Goal: Task Accomplishment & Management: Manage account settings

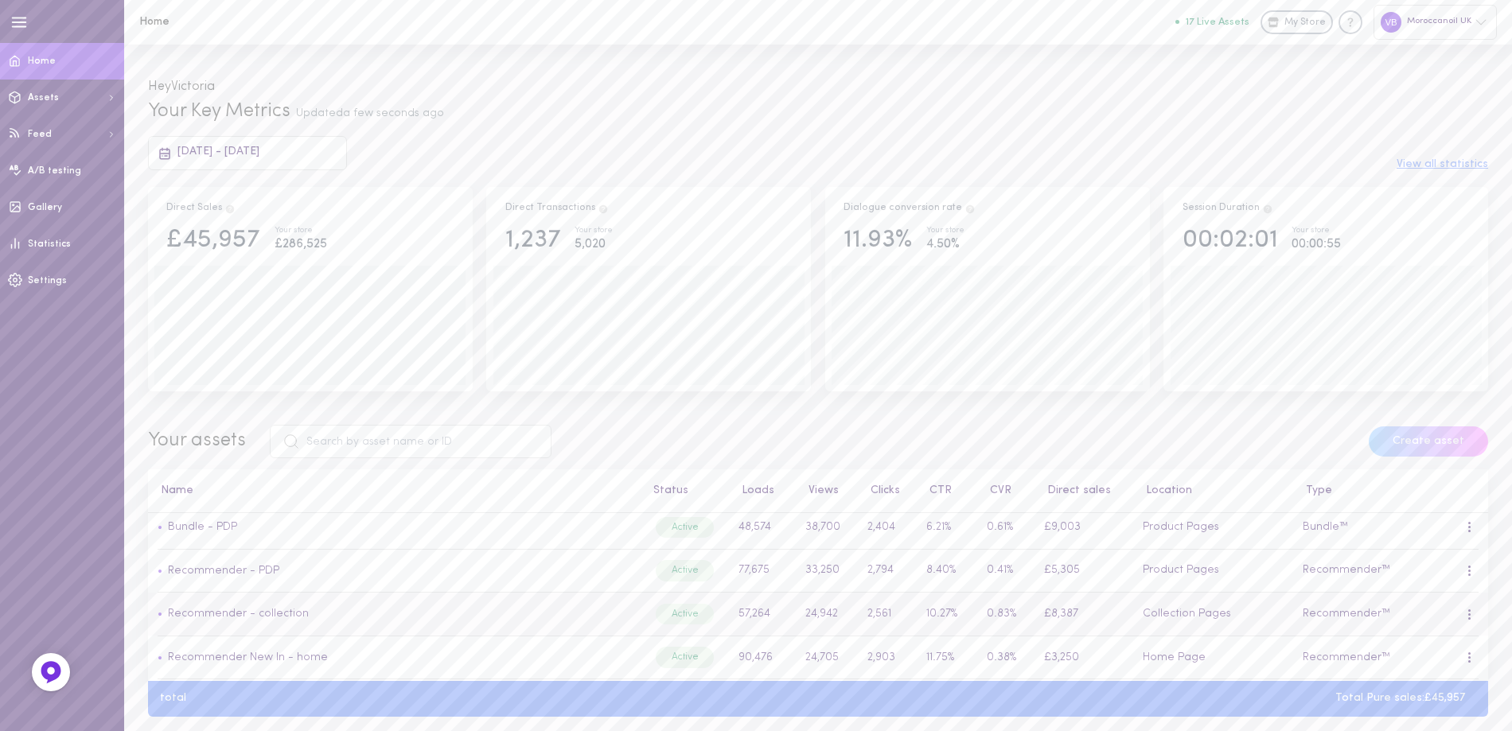
scroll to position [159, 0]
click at [235, 598] on link "Recommender - collection" at bounding box center [238, 592] width 141 height 12
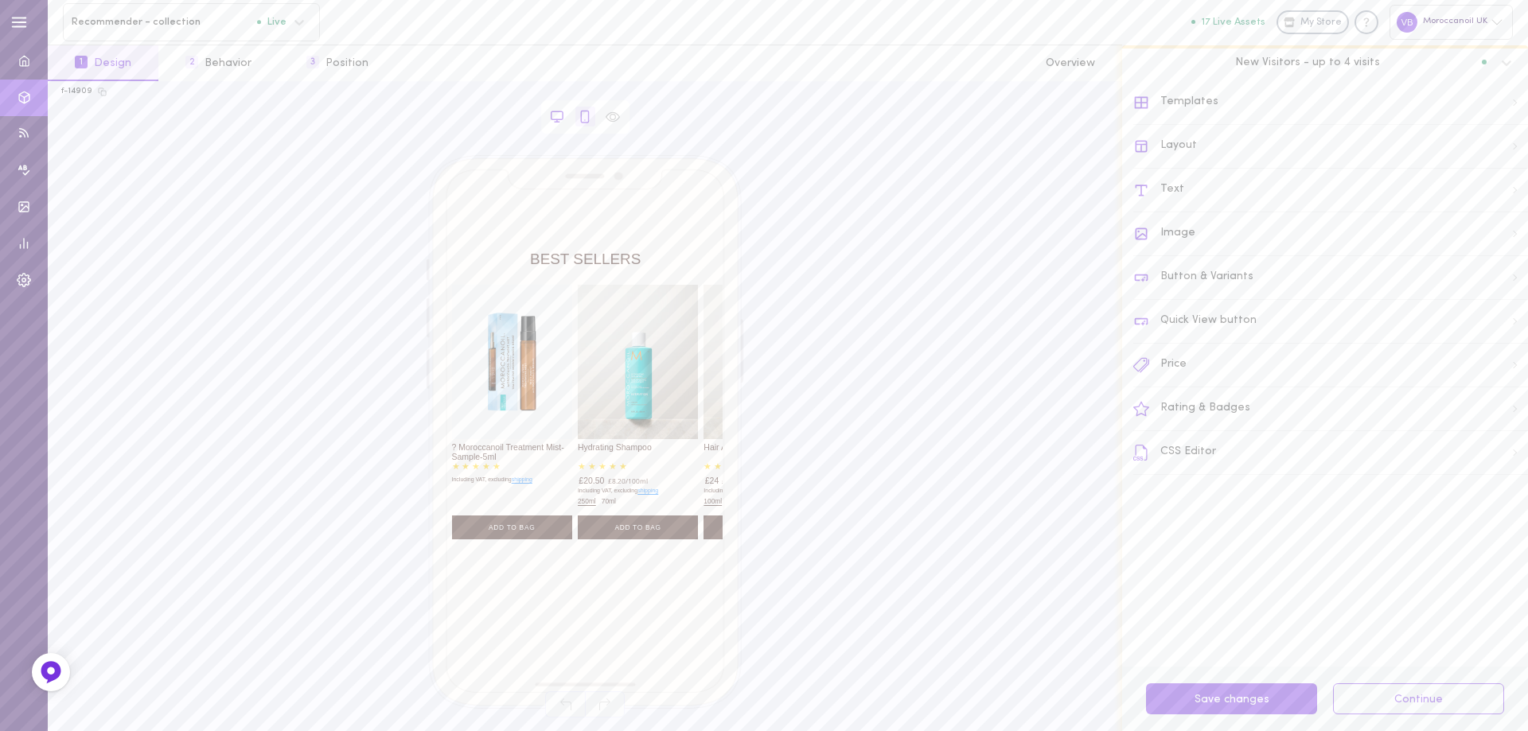
click at [561, 120] on icon at bounding box center [557, 117] width 14 height 14
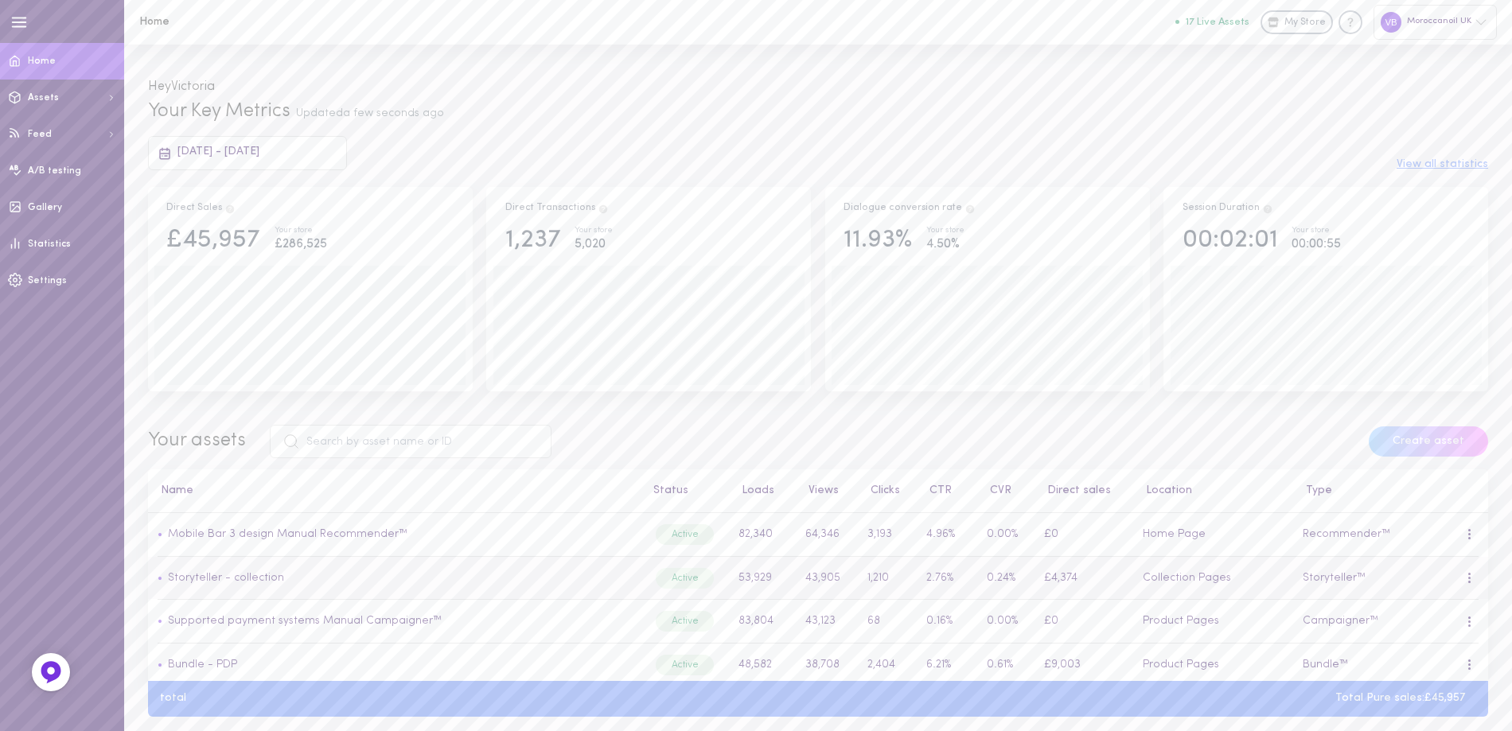
scroll to position [80, 0]
click at [256, 635] on link "Recommender - PDP" at bounding box center [223, 629] width 111 height 12
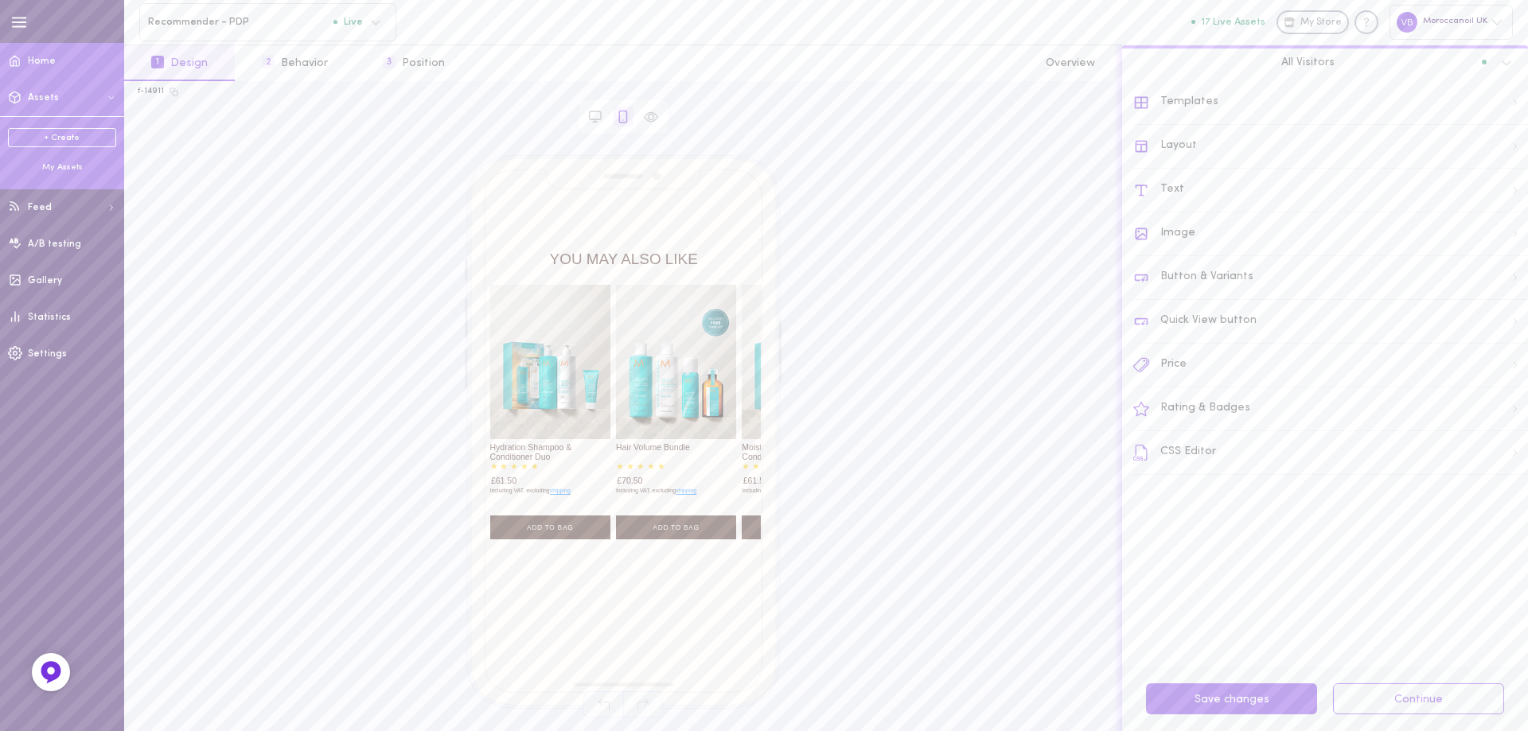
click at [41, 64] on span "Home" at bounding box center [42, 61] width 28 height 10
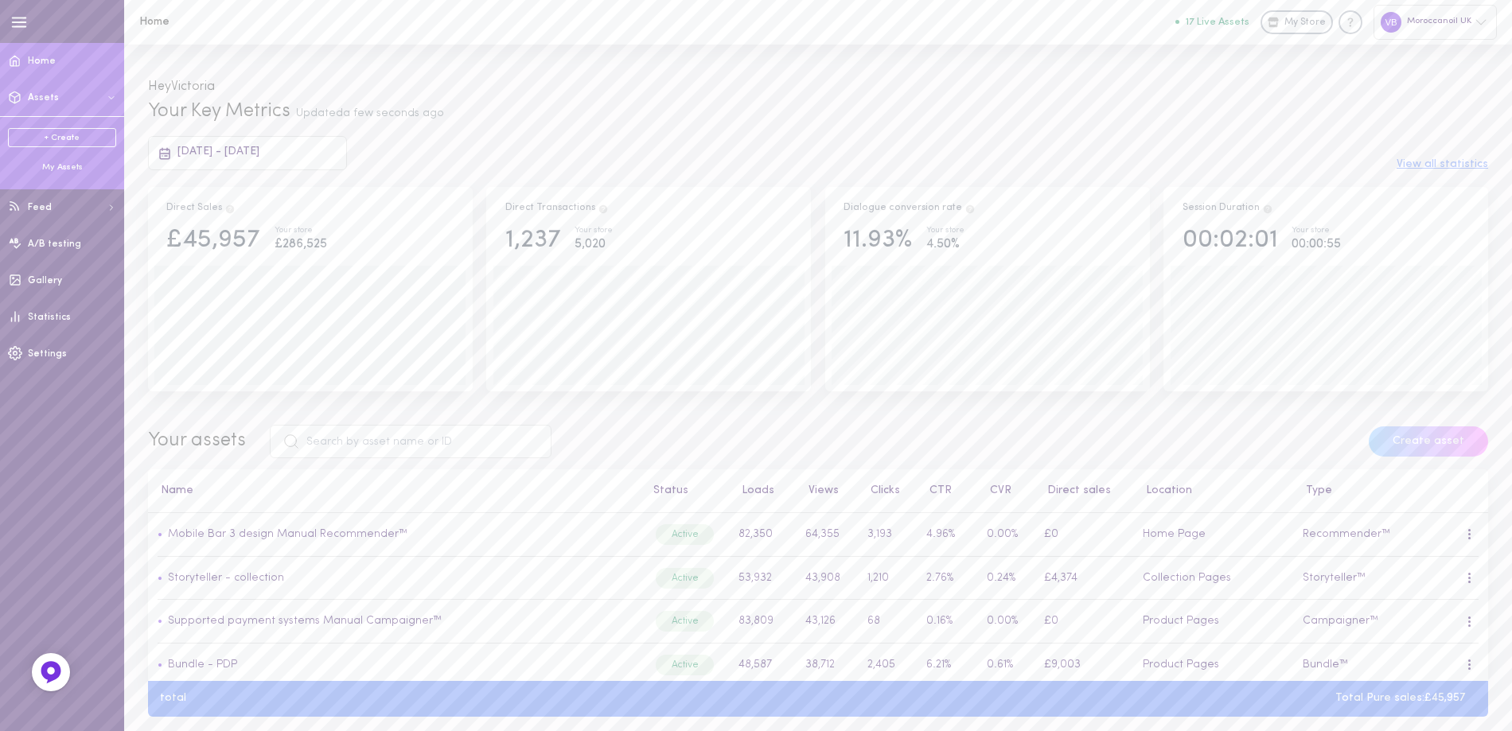
click at [71, 169] on div "My Assets" at bounding box center [62, 168] width 108 height 12
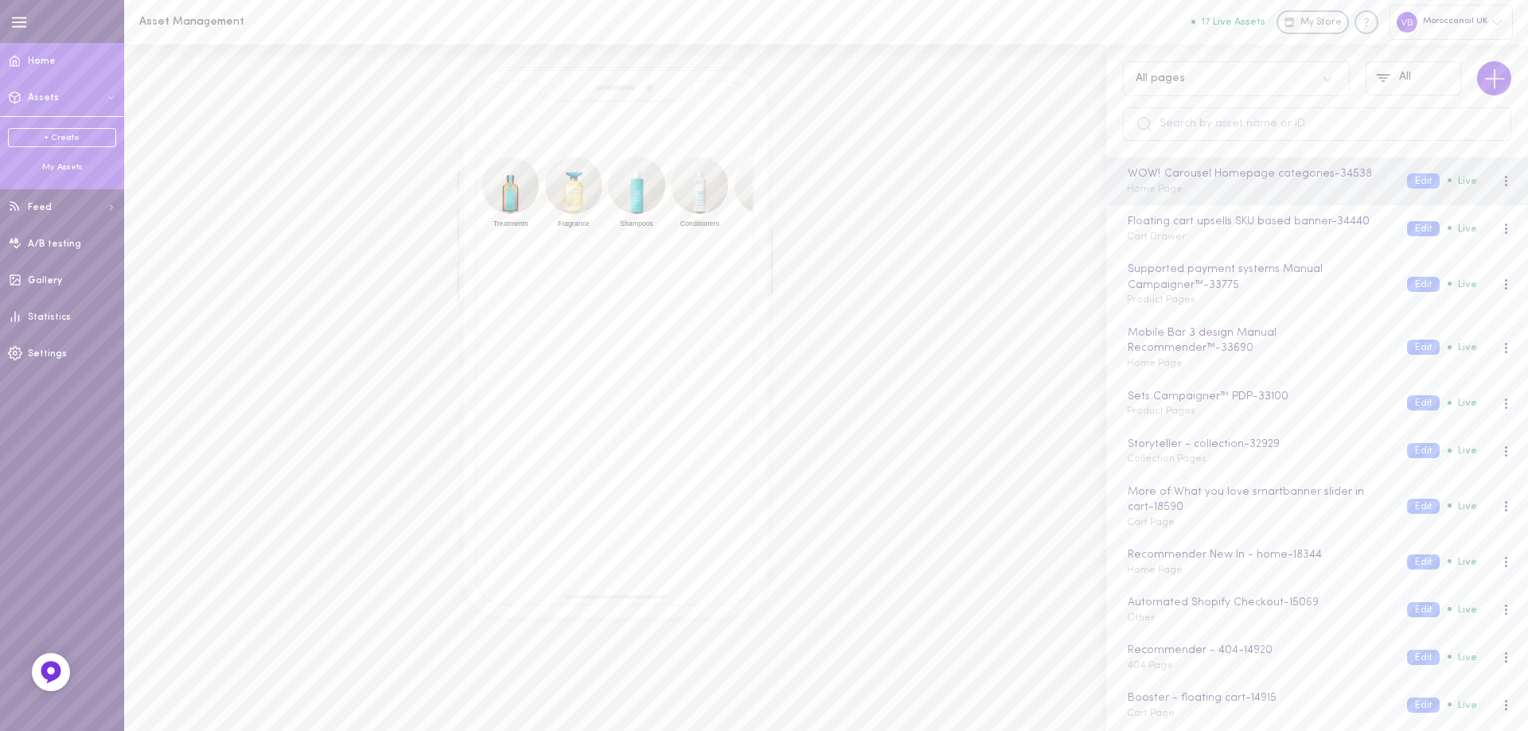
click at [53, 56] on span "Home" at bounding box center [42, 61] width 28 height 10
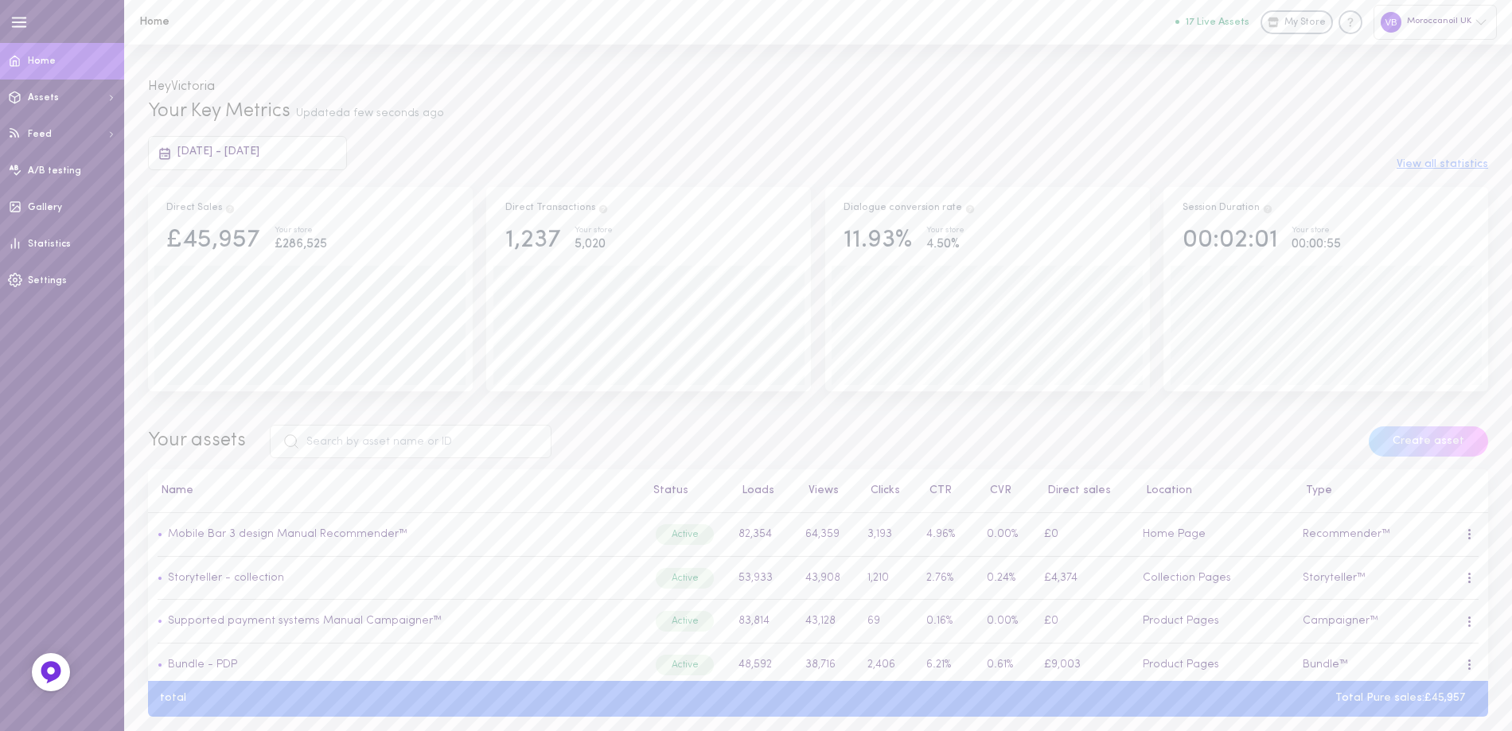
click at [240, 146] on span "25/08/2025 - 25/09/2025" at bounding box center [218, 152] width 82 height 12
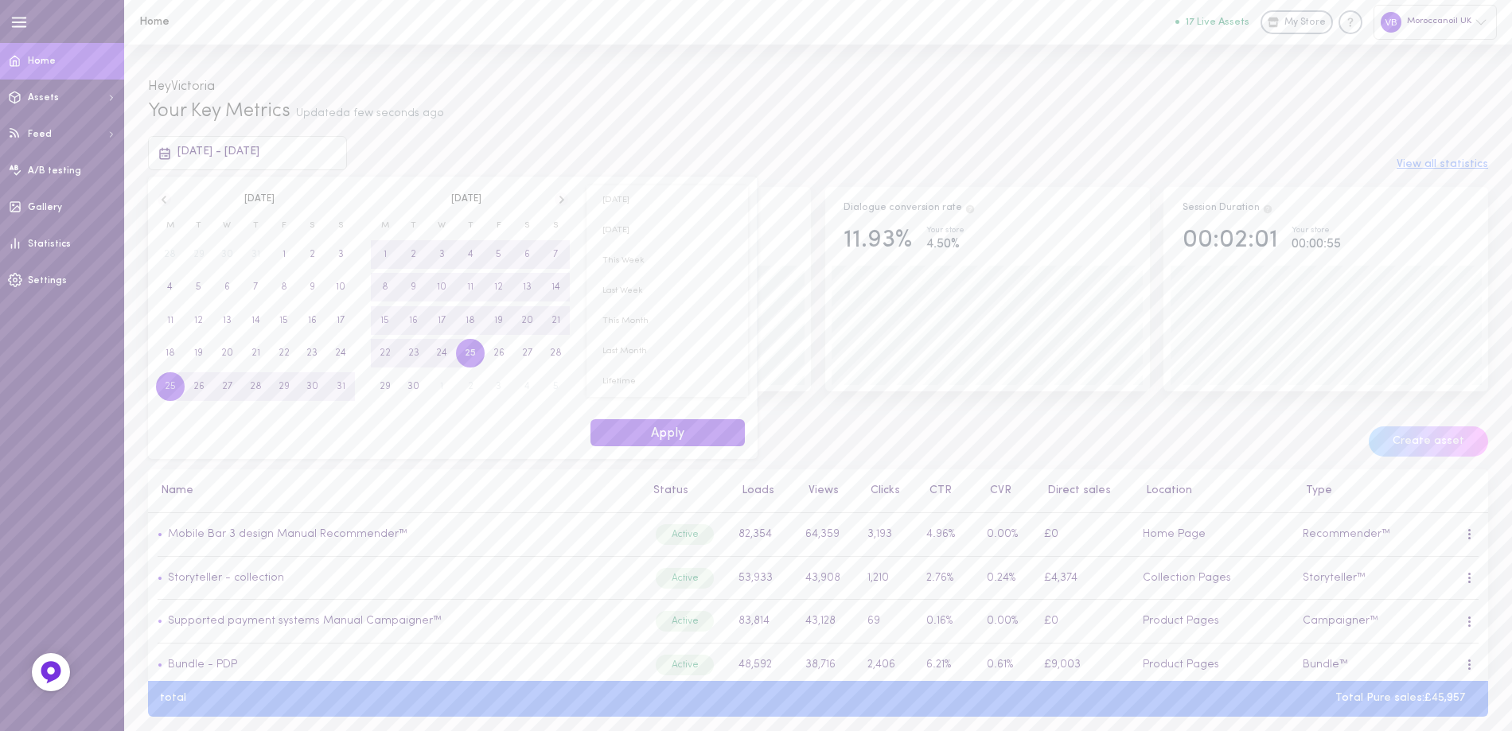
click at [160, 198] on icon at bounding box center [165, 200] width 14 height 14
click at [200, 257] on span "1" at bounding box center [198, 254] width 3 height 29
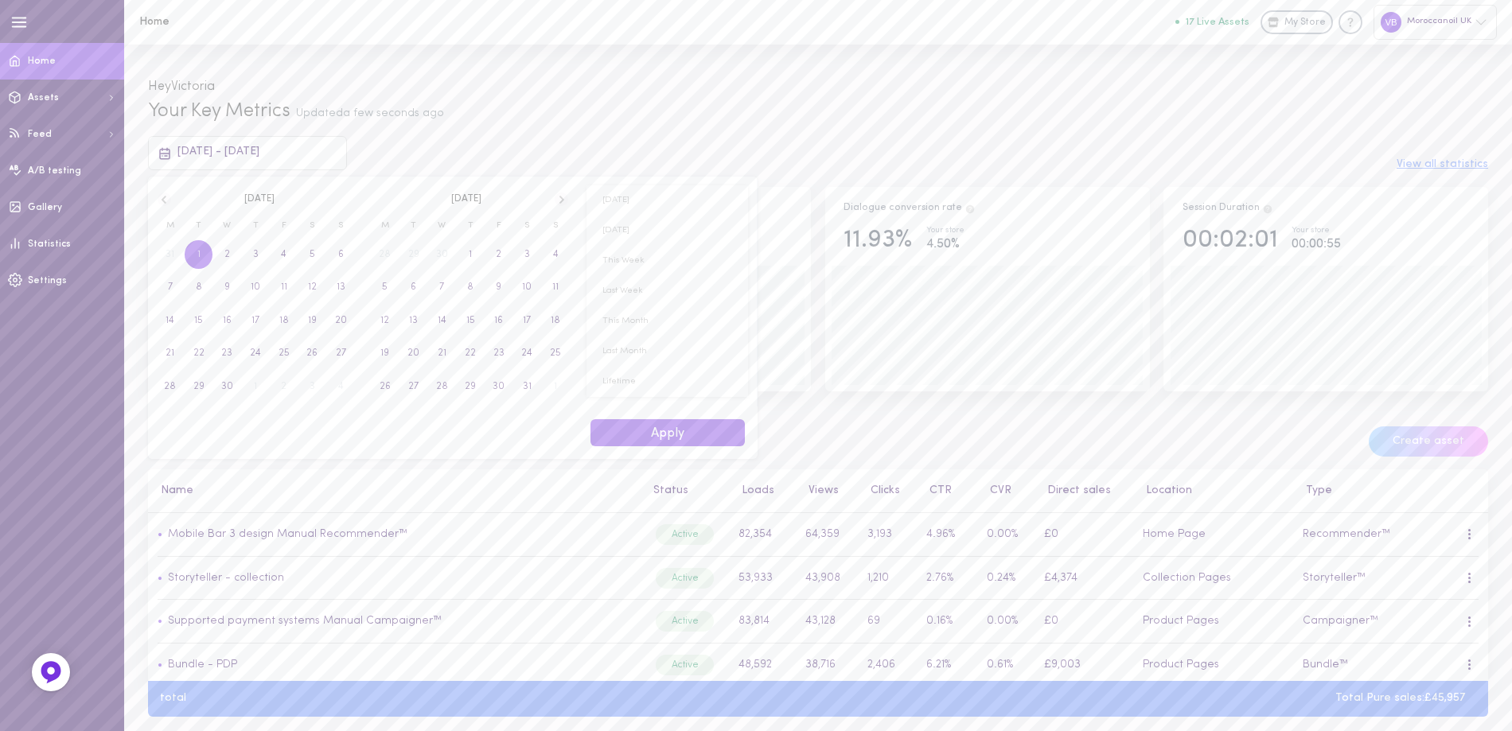
click at [555, 199] on icon at bounding box center [562, 200] width 14 height 14
click at [470, 352] on span "25" at bounding box center [470, 353] width 11 height 29
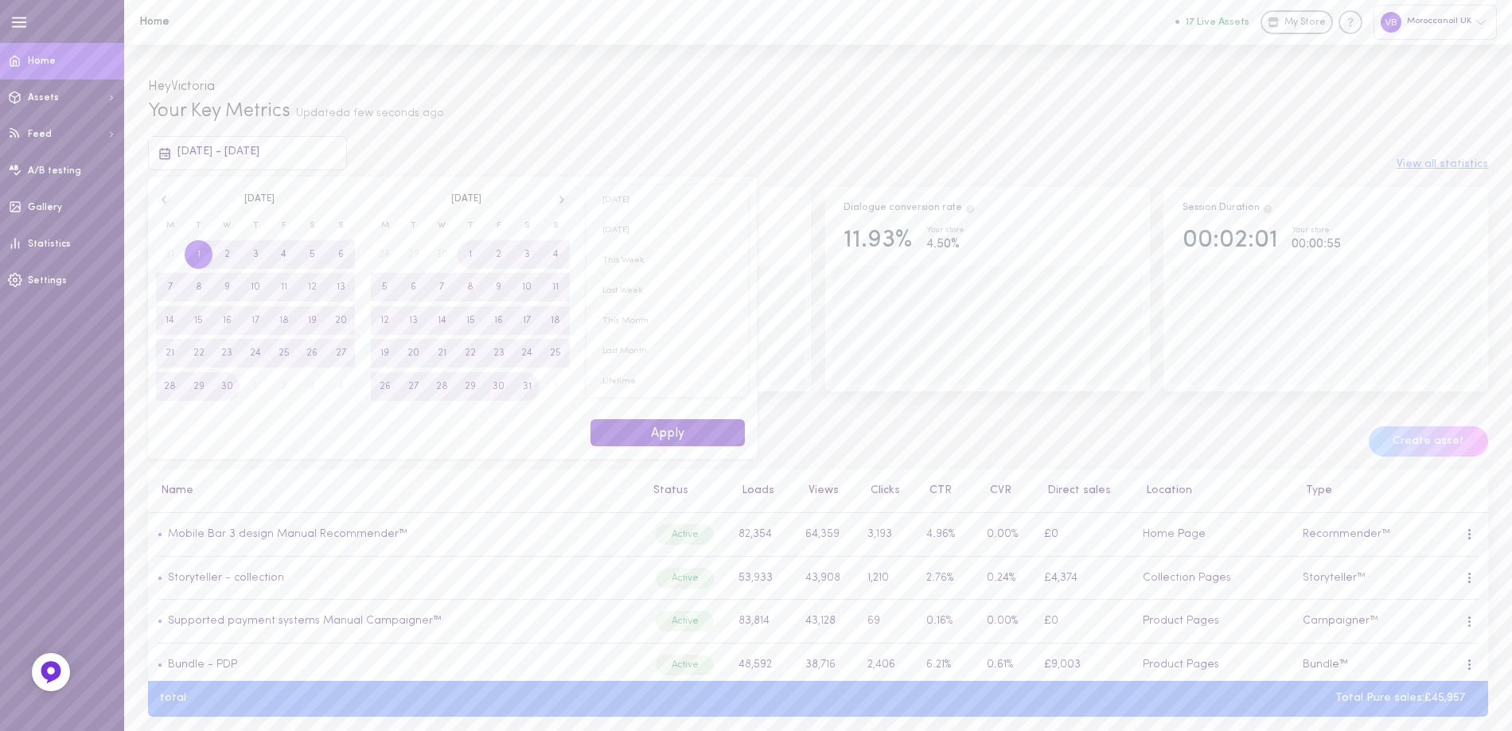
click at [707, 439] on button "Apply" at bounding box center [667, 433] width 154 height 28
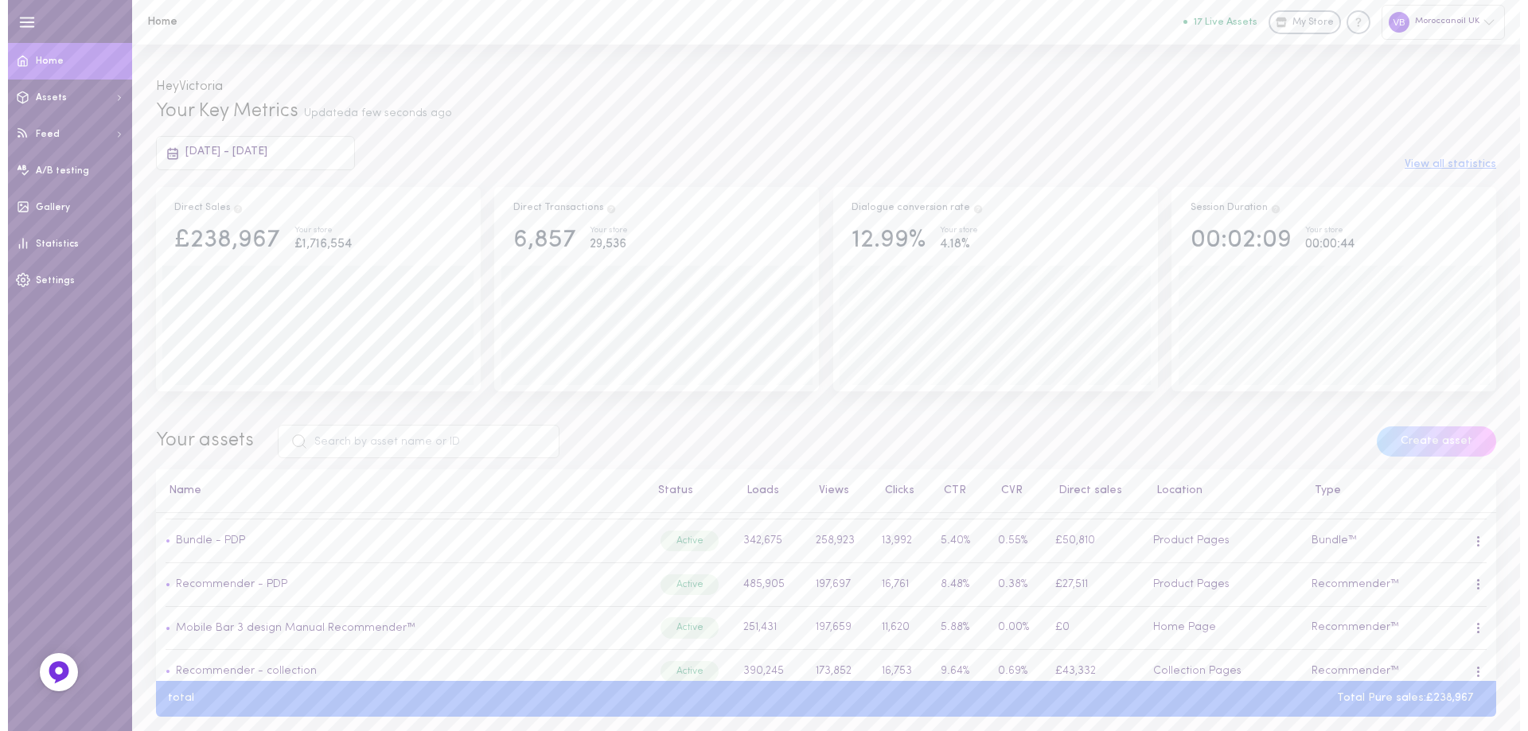
scroll to position [80, 0]
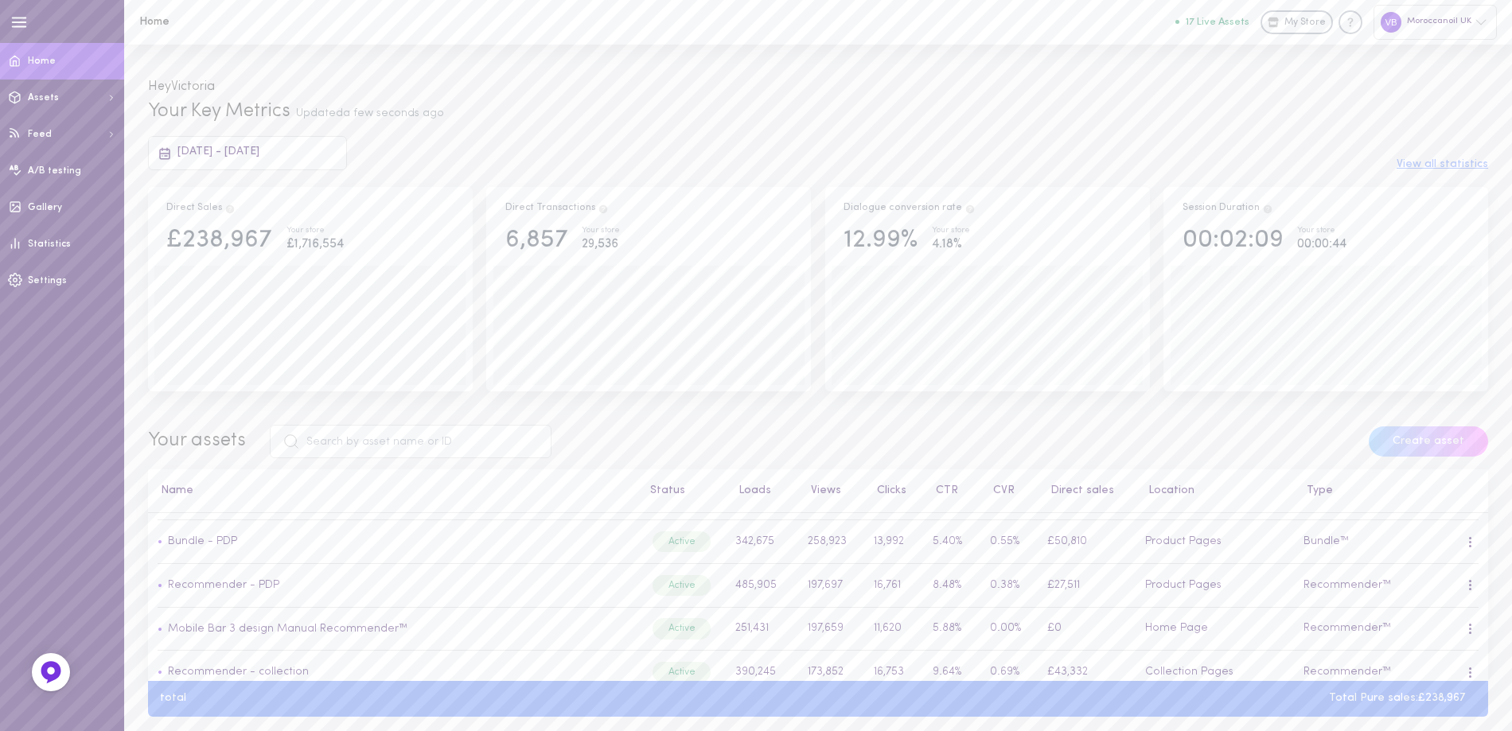
click at [1420, 17] on div "Moroccanoil UK" at bounding box center [1434, 22] width 123 height 34
click at [1389, 277] on p "[URL][DOMAIN_NAME]" at bounding box center [1410, 279] width 94 height 12
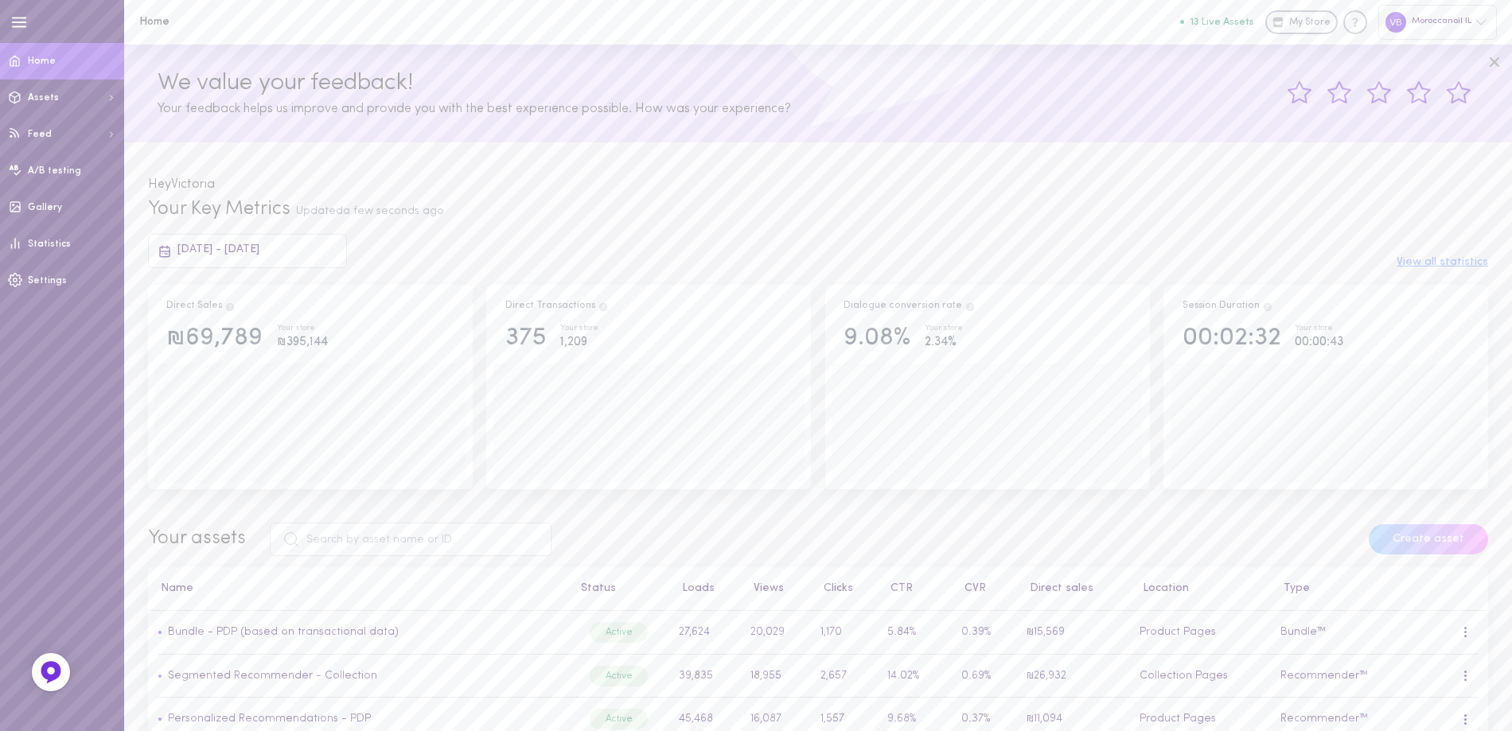
click at [273, 259] on div "25/08/2025 - 25/09/2025" at bounding box center [247, 250] width 199 height 33
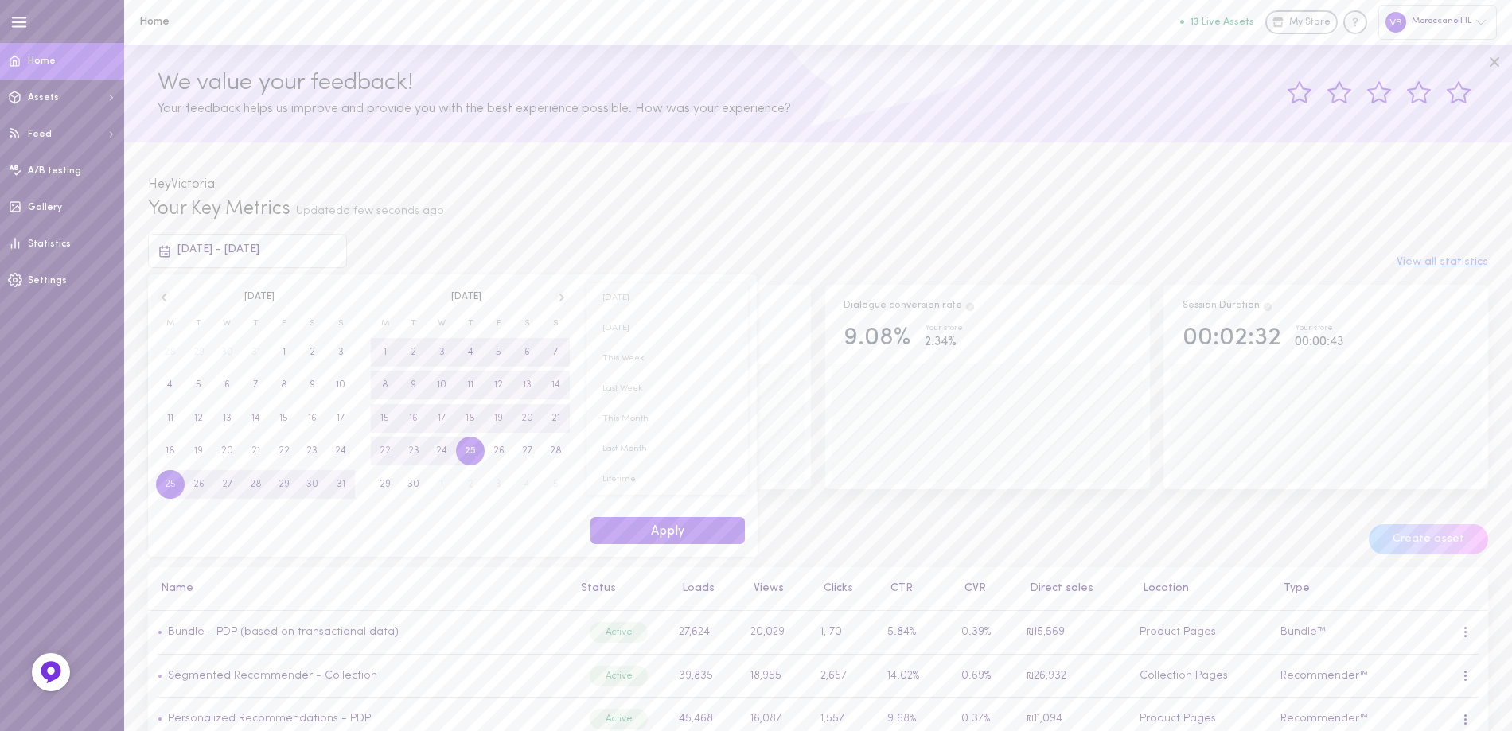
click at [169, 300] on icon at bounding box center [165, 297] width 14 height 14
click at [169, 301] on icon at bounding box center [165, 297] width 14 height 14
click at [169, 302] on icon at bounding box center [165, 297] width 14 height 14
click at [253, 355] on span "1" at bounding box center [255, 352] width 29 height 29
click at [563, 298] on icon at bounding box center [561, 298] width 5 height 8
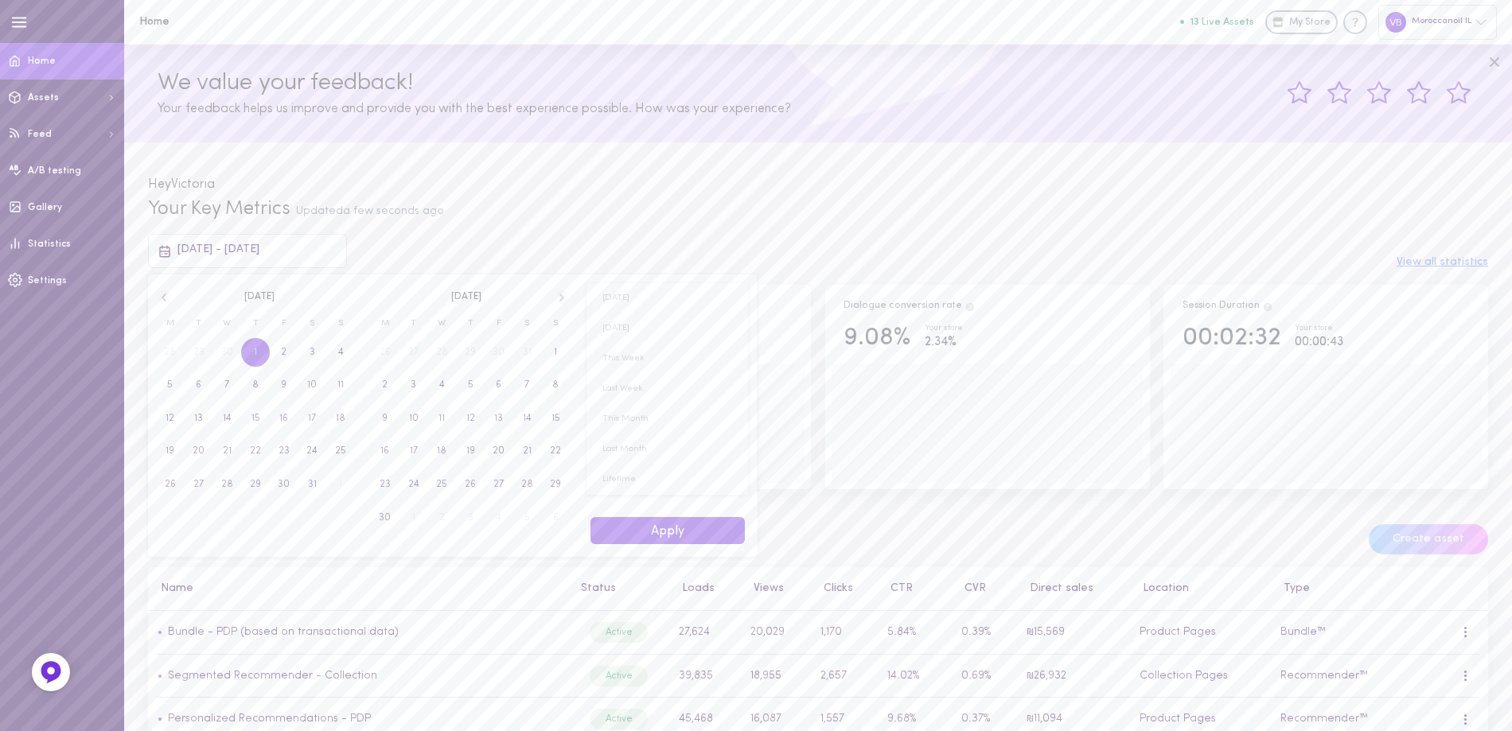
click at [563, 298] on icon at bounding box center [561, 298] width 5 height 8
click at [563, 299] on icon at bounding box center [561, 298] width 5 height 8
click at [258, 459] on span "25" at bounding box center [255, 451] width 11 height 29
click at [651, 538] on button "Apply" at bounding box center [667, 531] width 154 height 28
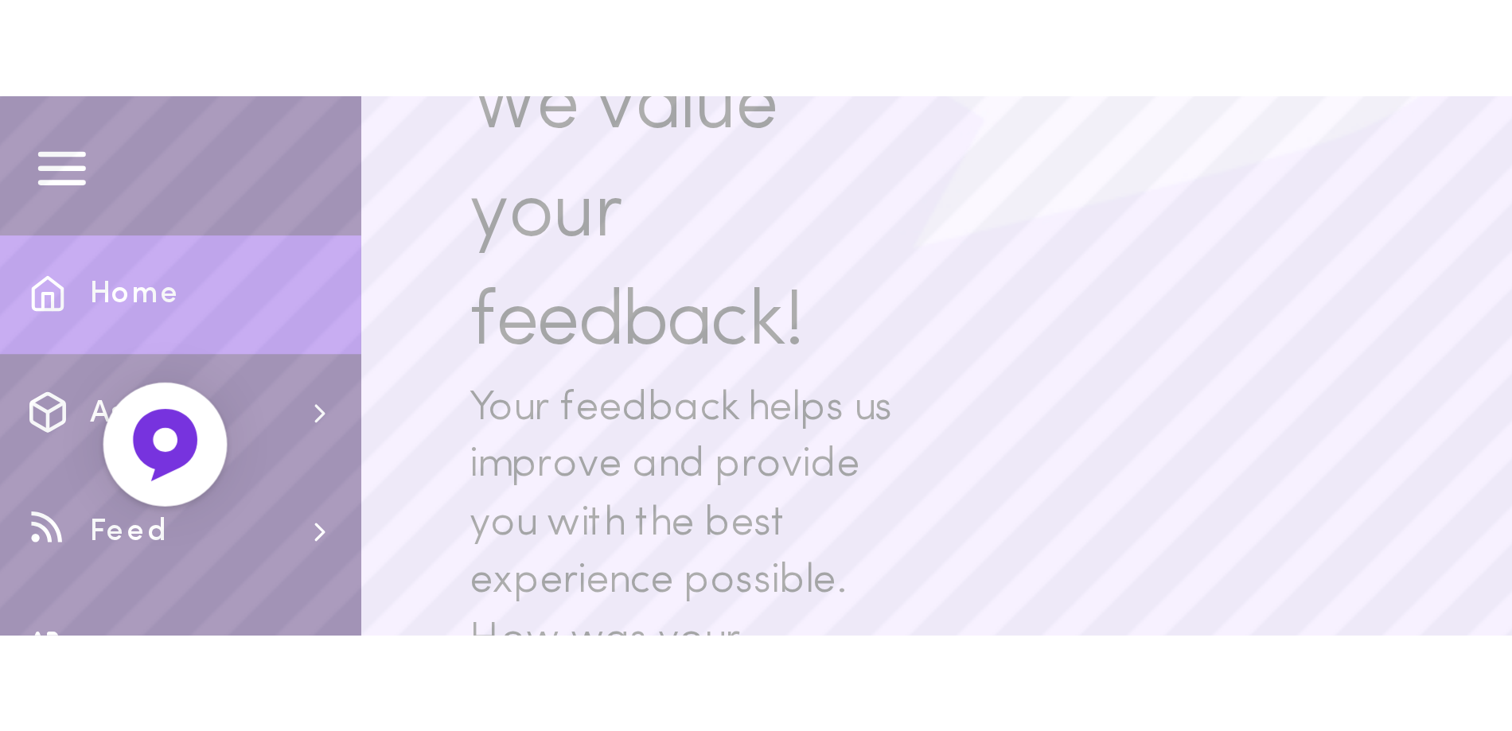
scroll to position [158, 0]
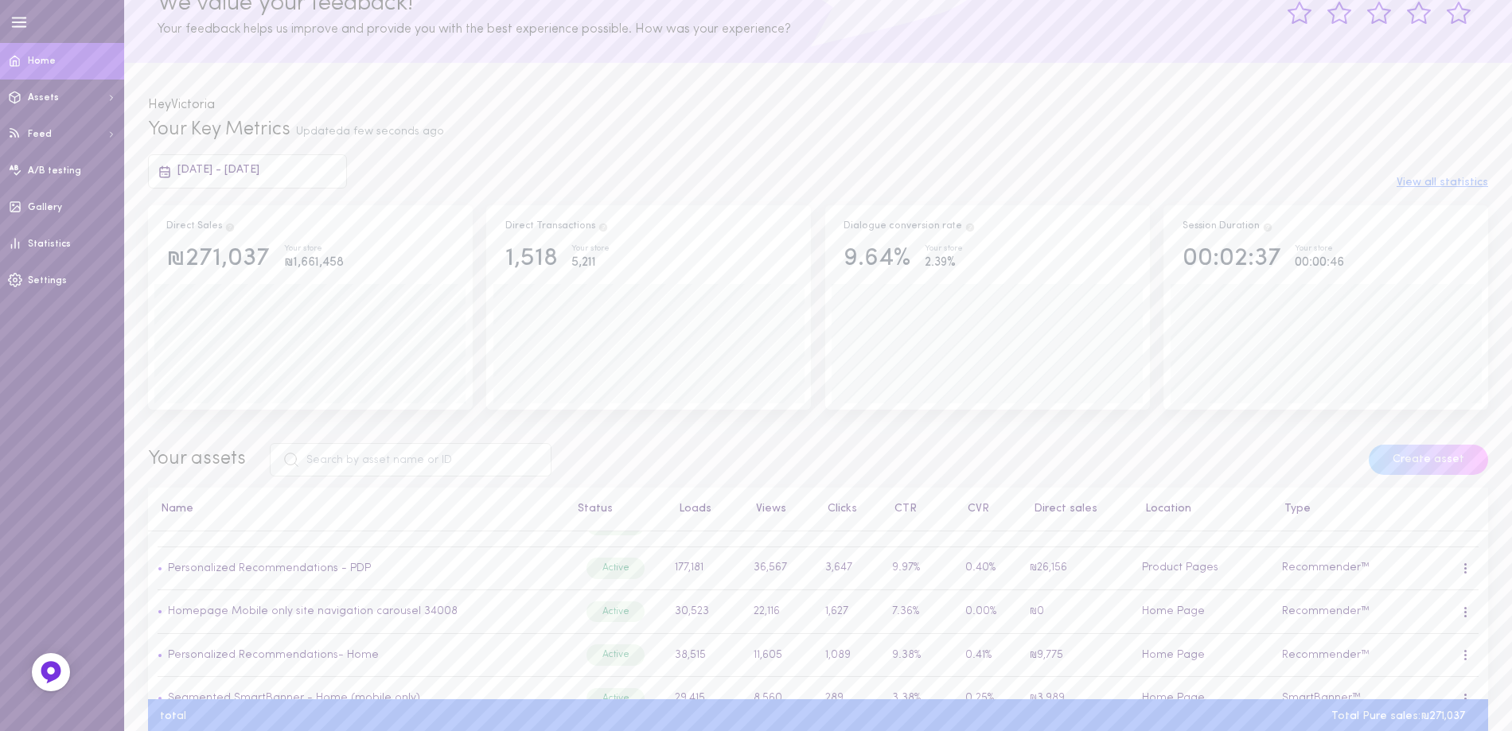
click at [879, 143] on div "Your Key Metrics Updated a few seconds ago" at bounding box center [818, 130] width 1340 height 27
click at [909, 157] on div "01/05/2025 - 25/09/2025 View all statistics" at bounding box center [818, 170] width 1364 height 33
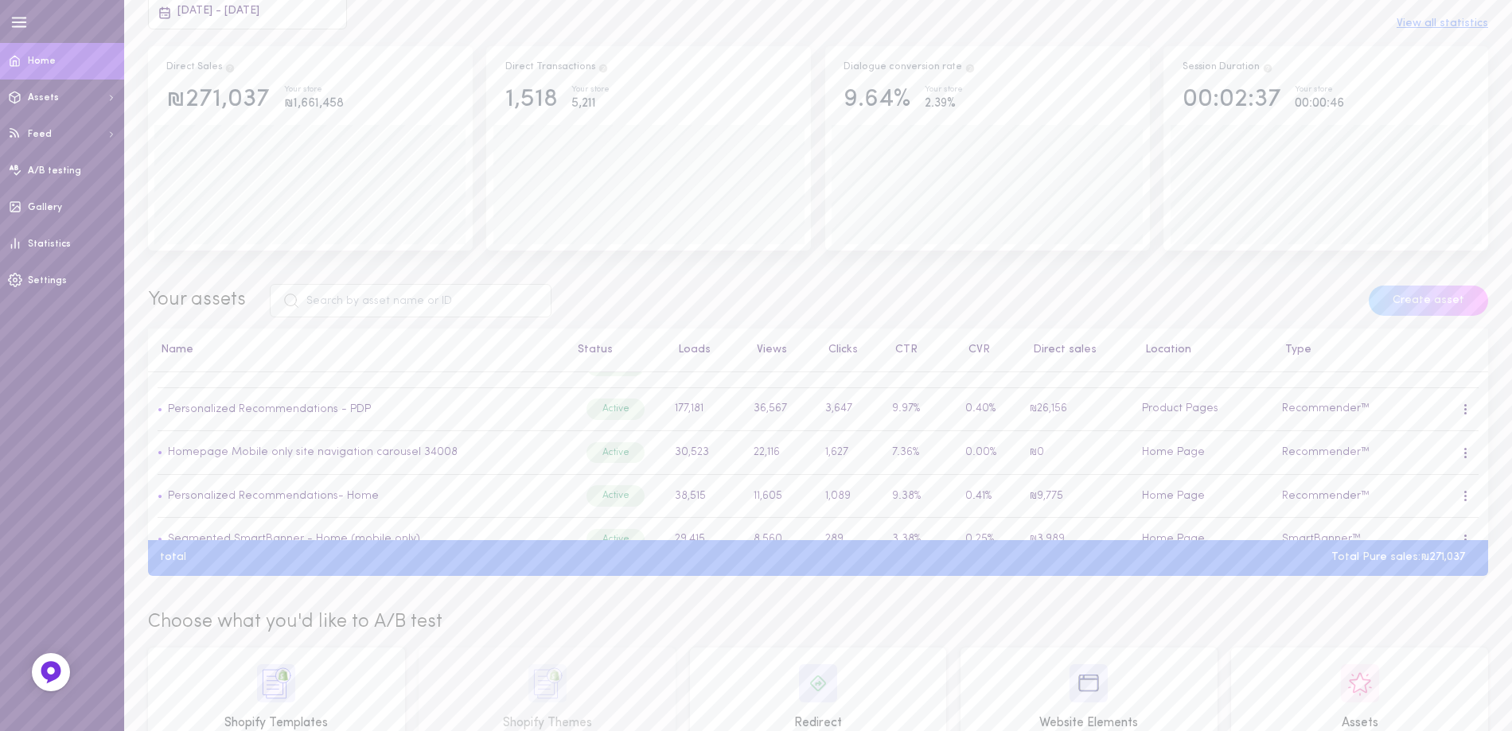
click at [715, 604] on div "Your Key Metrics Updated a few seconds ago 01/05/2025 - 25/09/2025 View all sta…" at bounding box center [818, 284] width 1388 height 652
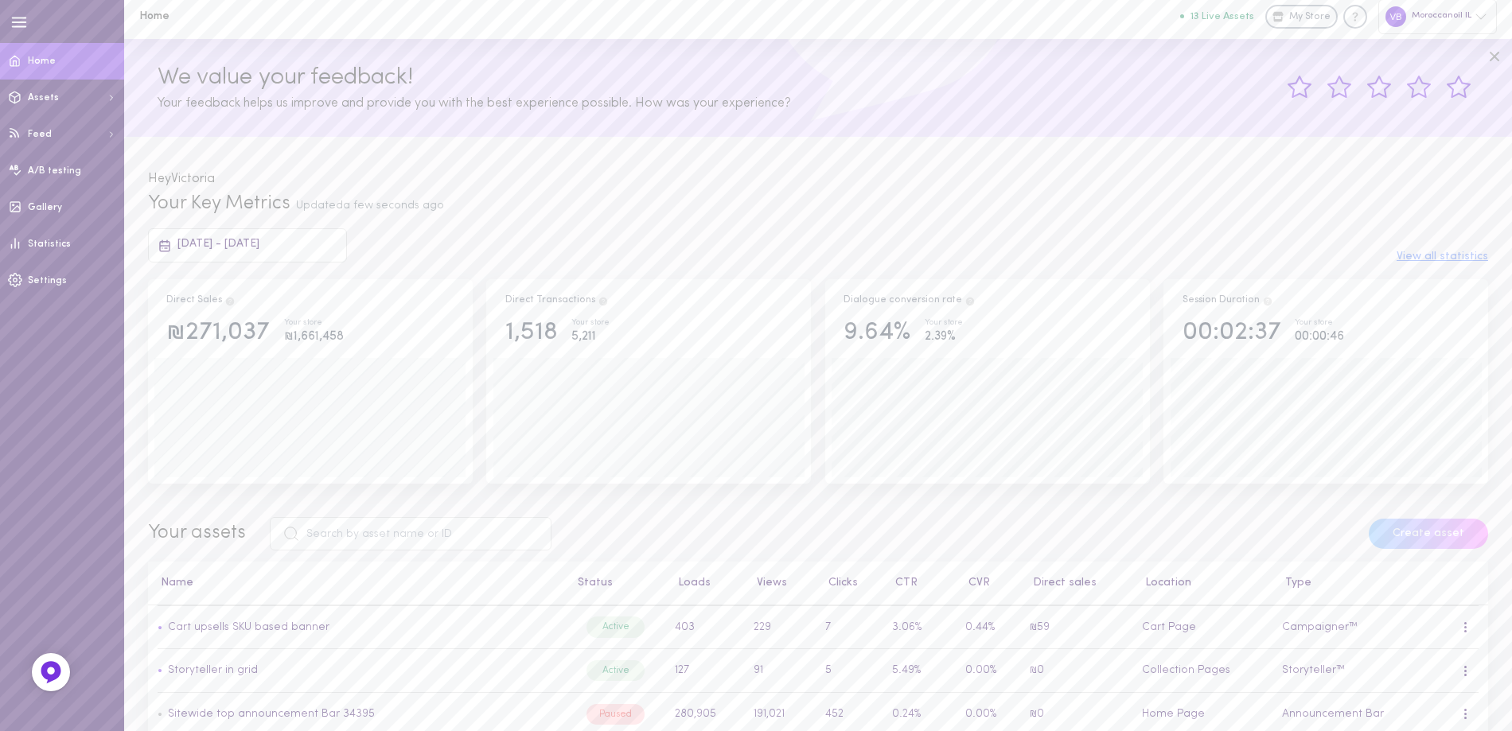
scroll to position [0, 0]
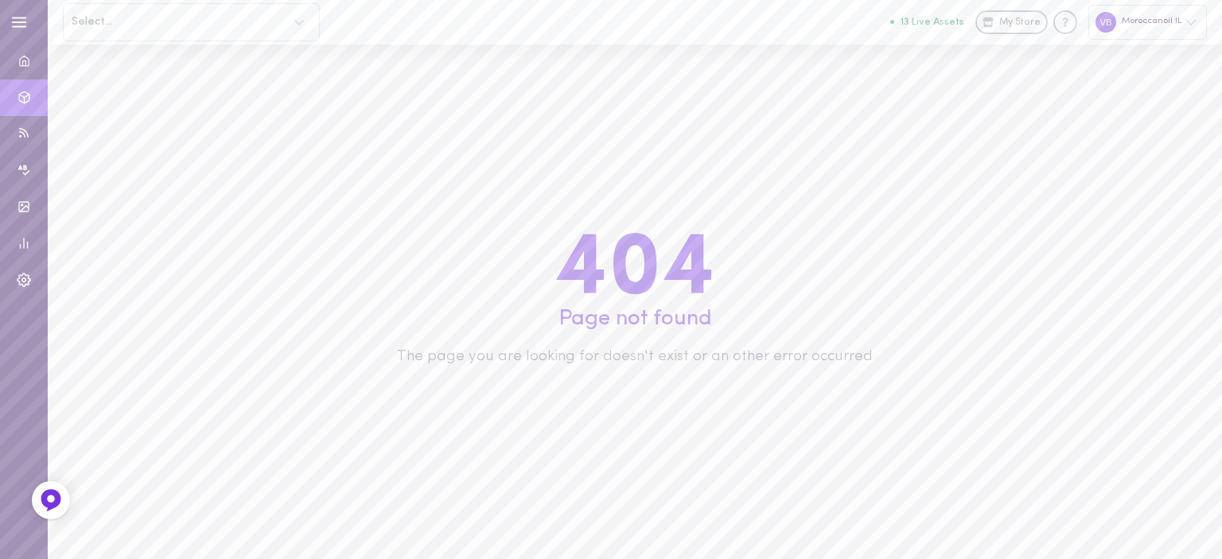
click at [1173, 36] on div "Moroccanoil IL" at bounding box center [1148, 22] width 119 height 34
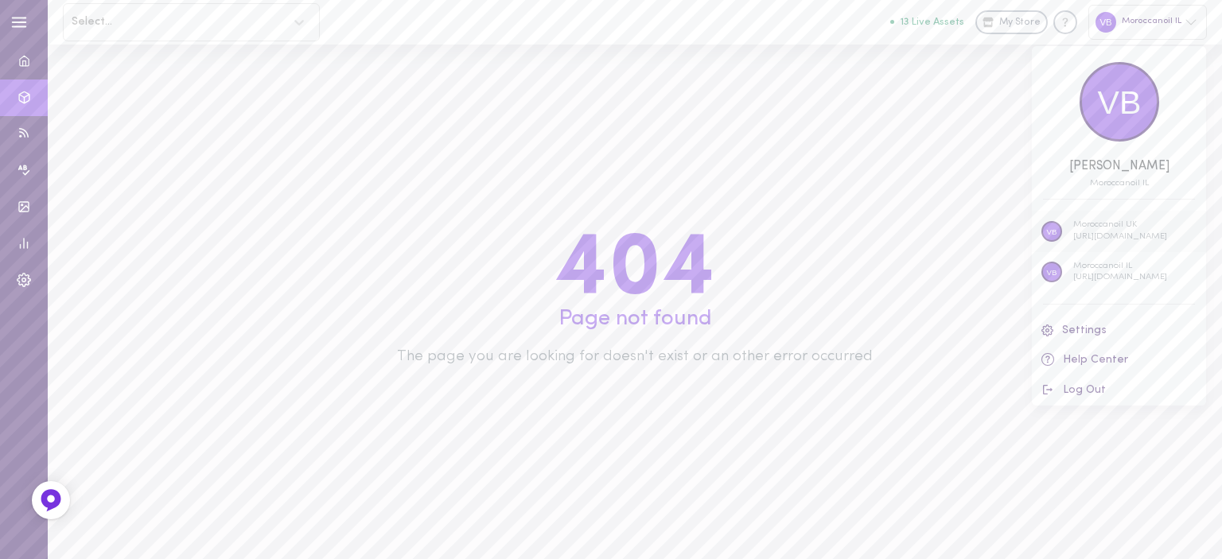
click at [1091, 236] on p "[URL][DOMAIN_NAME]" at bounding box center [1120, 238] width 94 height 12
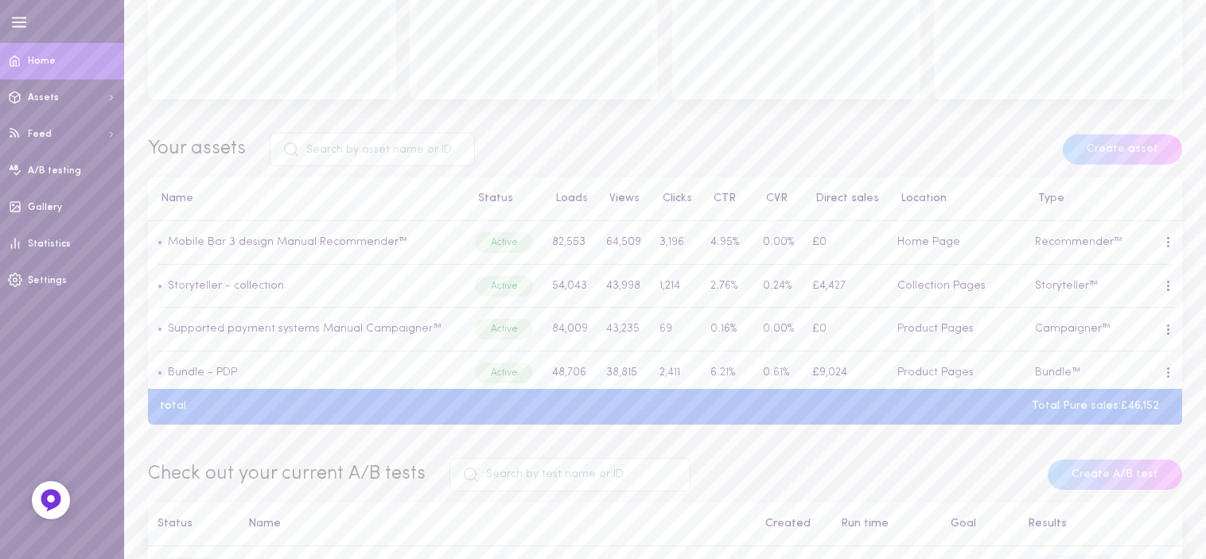
scroll to position [293, 0]
click at [327, 243] on link "Mobile Bar 3 design Manual Recommender™" at bounding box center [288, 242] width 240 height 12
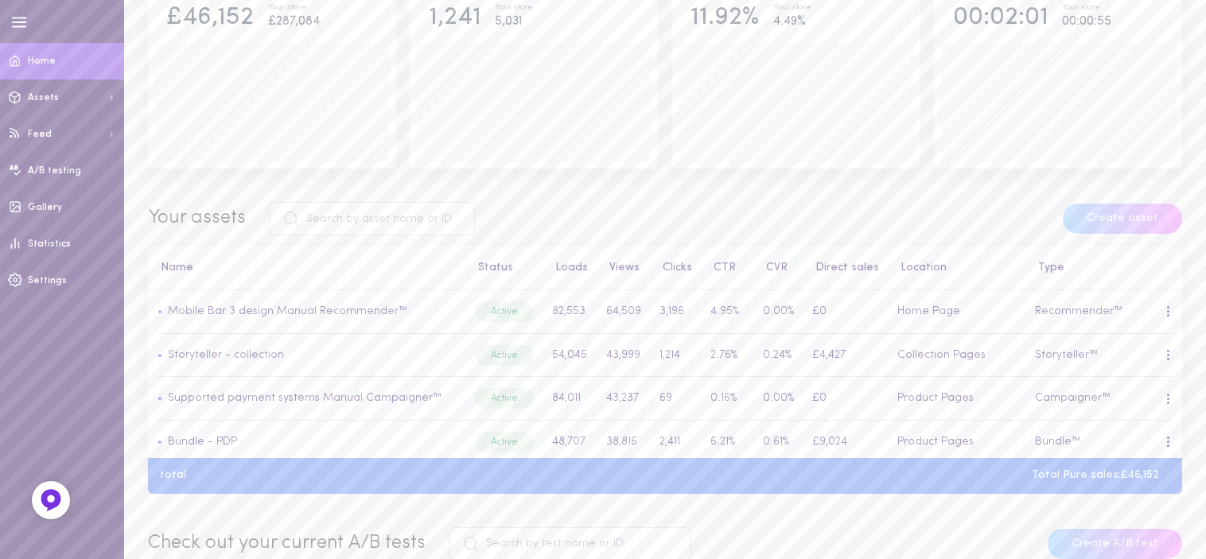
scroll to position [223, 0]
click at [491, 314] on label at bounding box center [504, 309] width 28 height 15
click at [0, 0] on input "checkbox" at bounding box center [0, 0] width 0 height 0
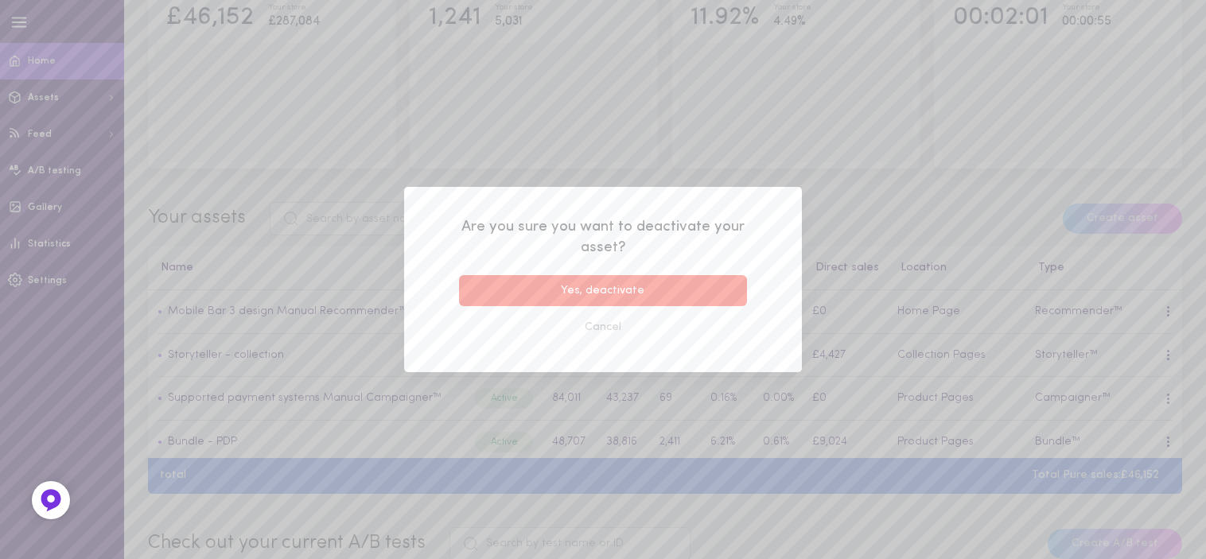
click at [530, 289] on button "Yes, deactivate" at bounding box center [603, 290] width 288 height 31
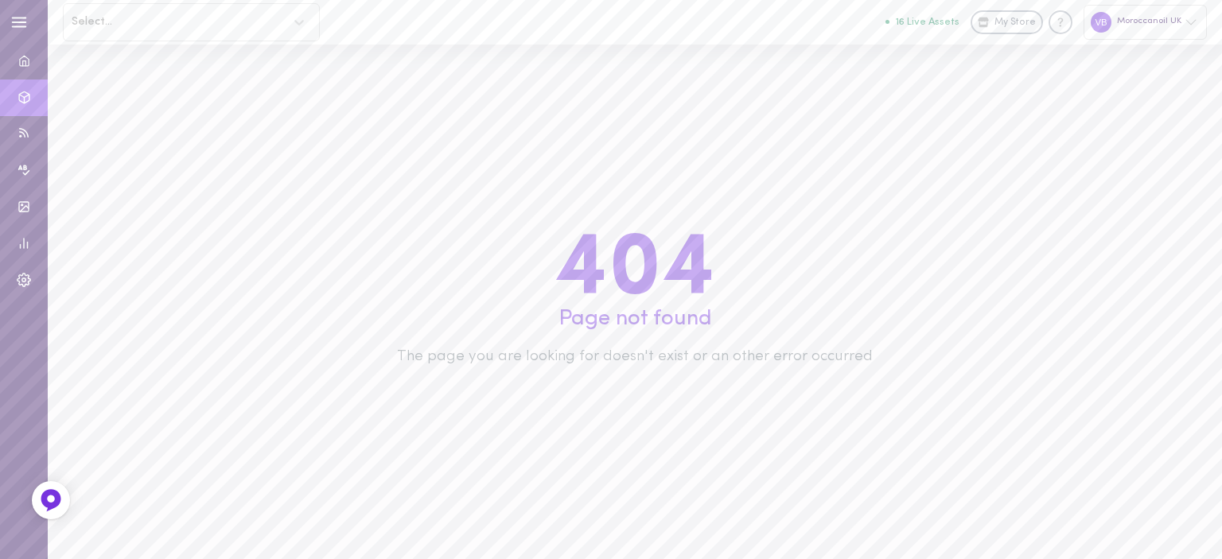
click at [1155, 12] on div "Moroccanoil UK" at bounding box center [1145, 22] width 123 height 34
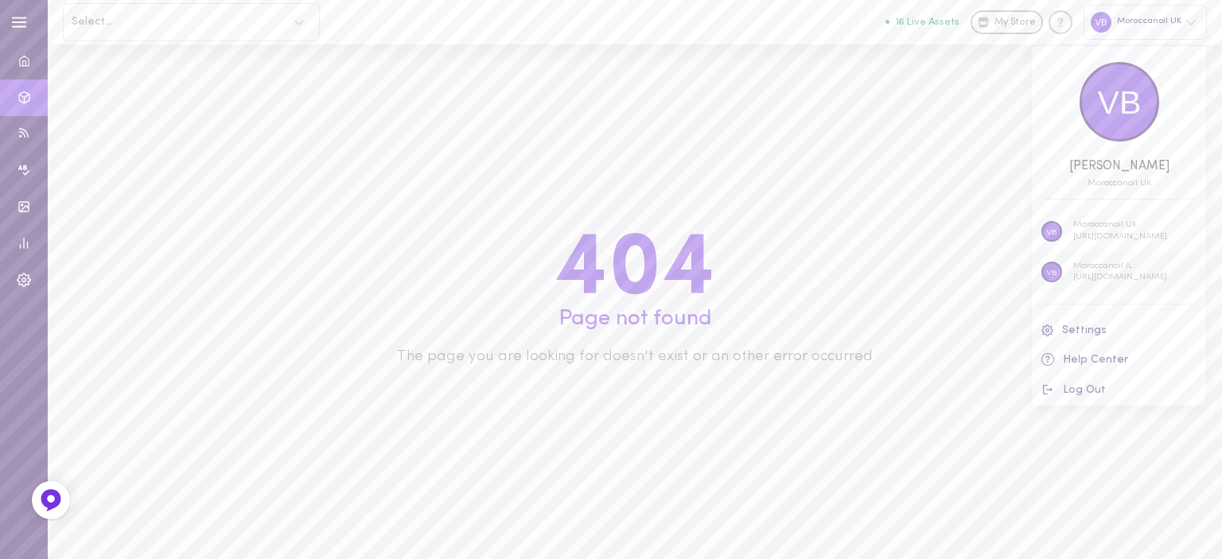
click at [1079, 266] on p "Moroccanoil IL" at bounding box center [1120, 267] width 94 height 12
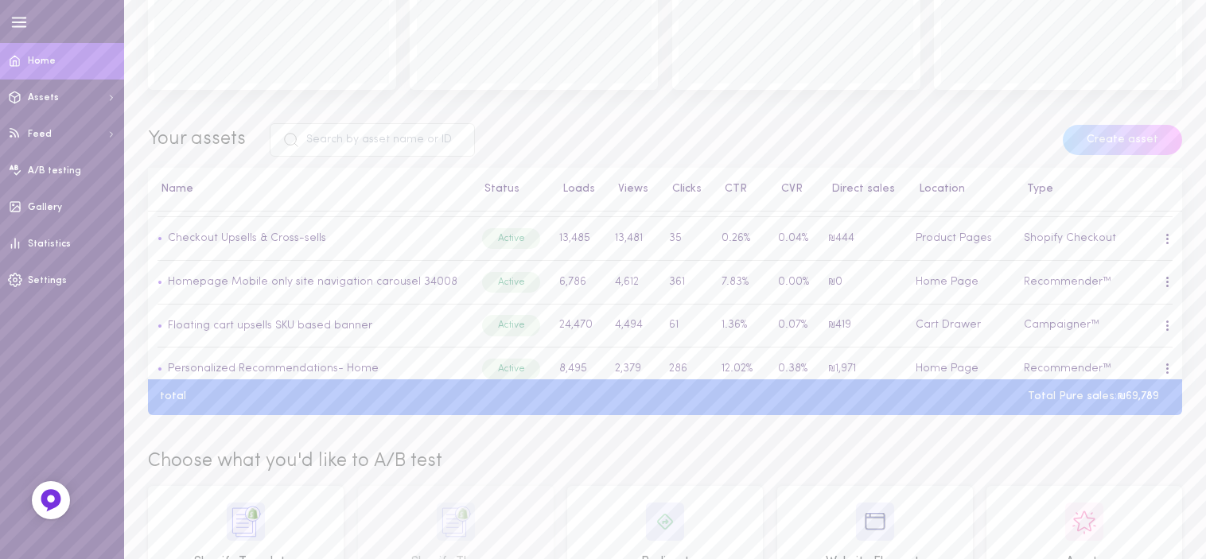
scroll to position [169, 0]
click at [365, 276] on link "Homepage Mobile only site navigation carousel 34008" at bounding box center [313, 281] width 290 height 12
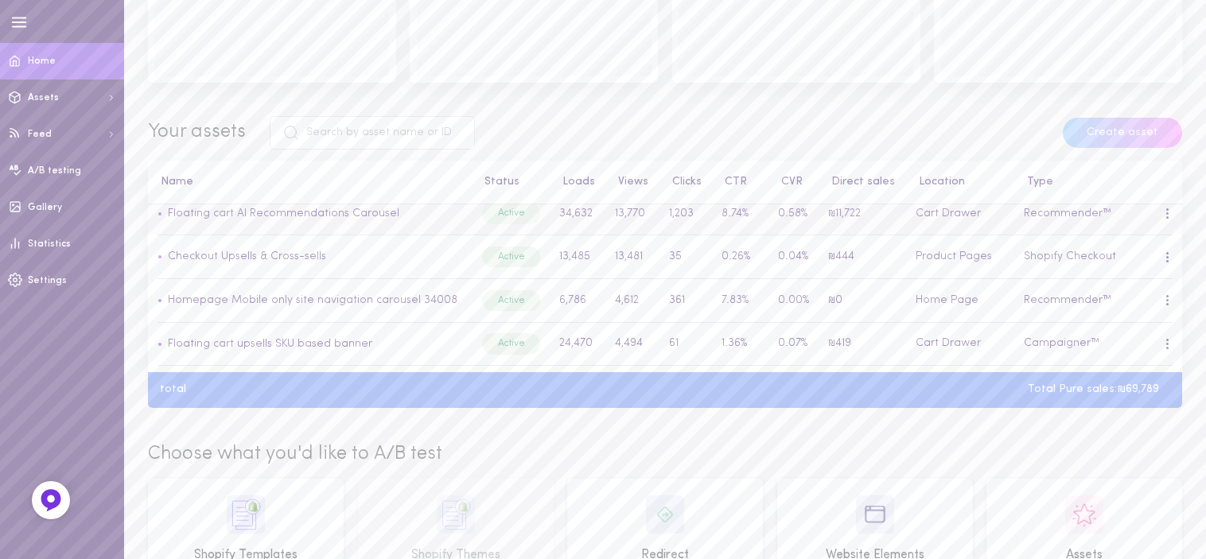
scroll to position [143, 0]
click at [497, 300] on label at bounding box center [511, 297] width 28 height 15
click at [0, 0] on input "checkbox" at bounding box center [0, 0] width 0 height 0
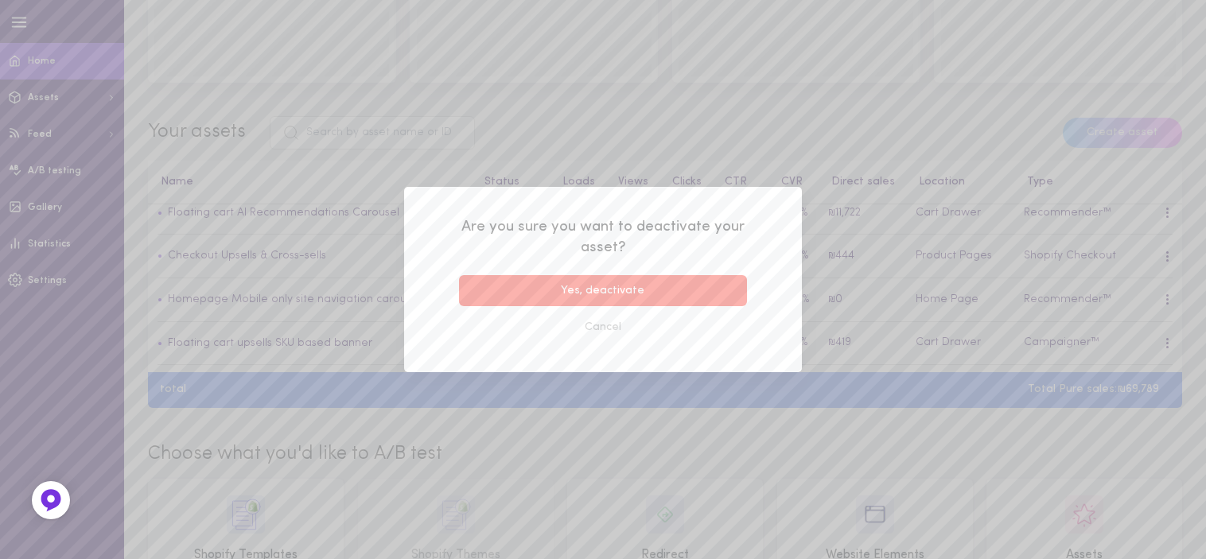
click at [589, 294] on button "Yes, deactivate" at bounding box center [603, 290] width 288 height 31
